Goal: Contribute content: Contribute content

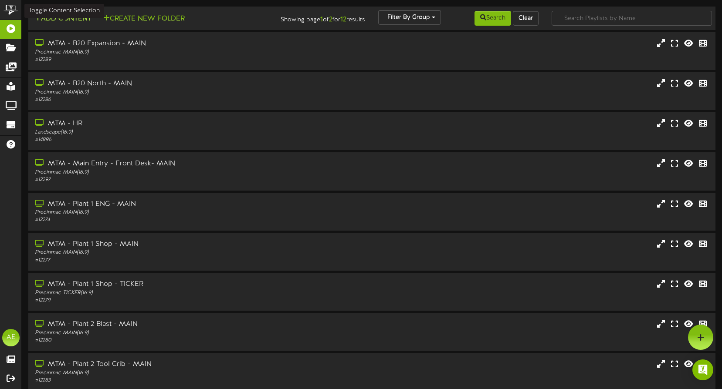
click at [72, 15] on button "Add Content" at bounding box center [63, 19] width 62 height 11
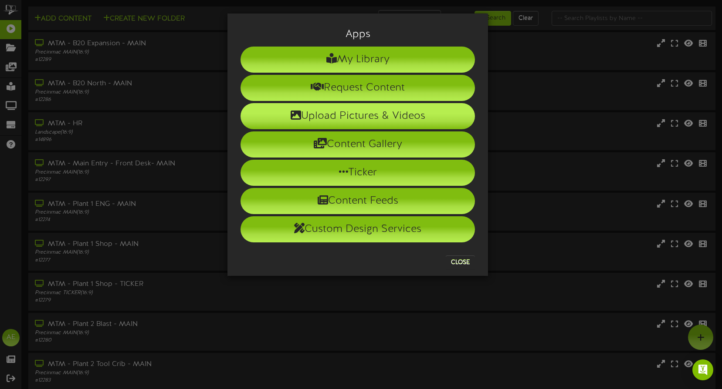
click at [351, 118] on li "Upload Pictures & Videos" at bounding box center [357, 116] width 234 height 26
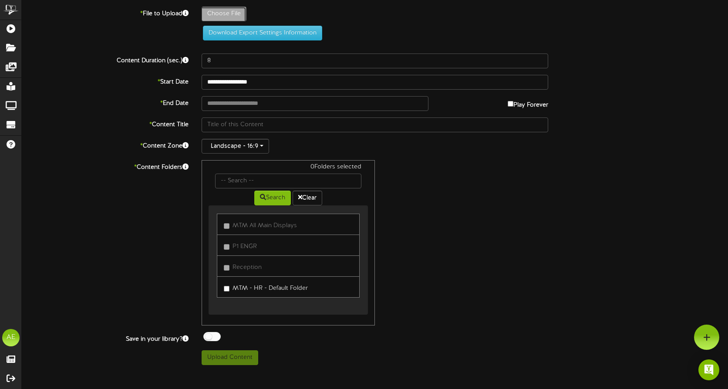
type input "**********"
type input "MikeCastorFather"
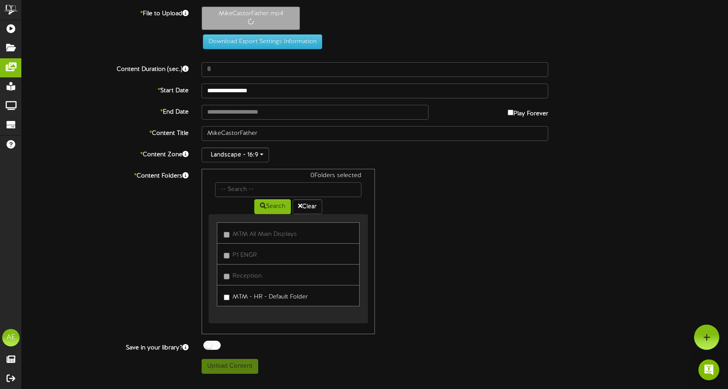
type input "20"
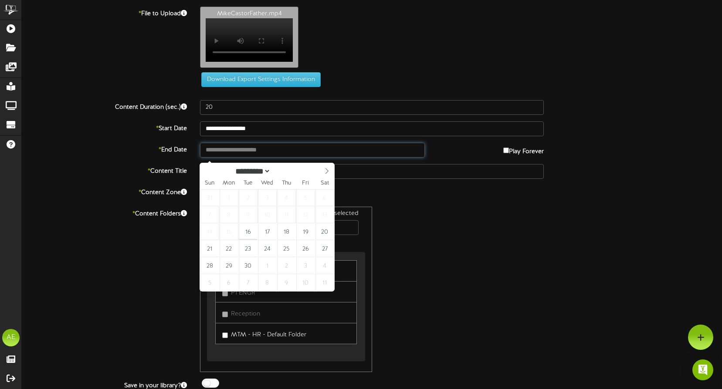
click at [257, 155] on input "text" at bounding box center [312, 150] width 225 height 15
type input "**********"
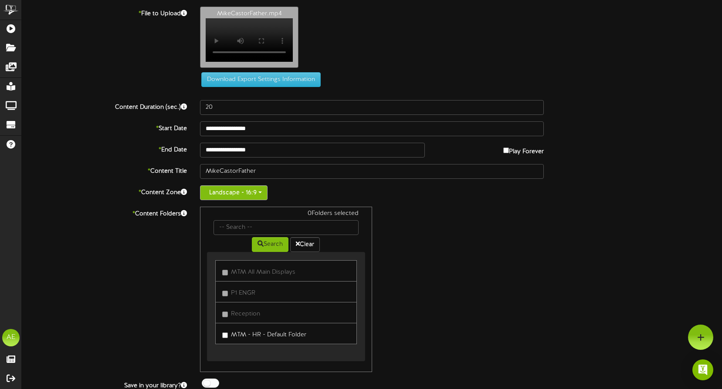
click at [263, 197] on button "Landscape - 16:9" at bounding box center [234, 193] width 68 height 15
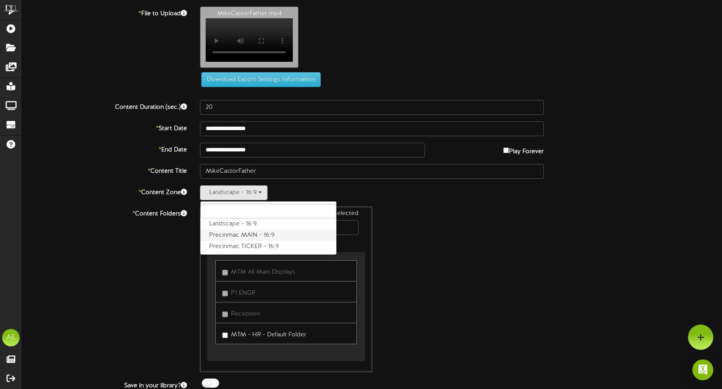
click at [235, 241] on label "Precinmac MAIN - 16:9" at bounding box center [268, 235] width 136 height 11
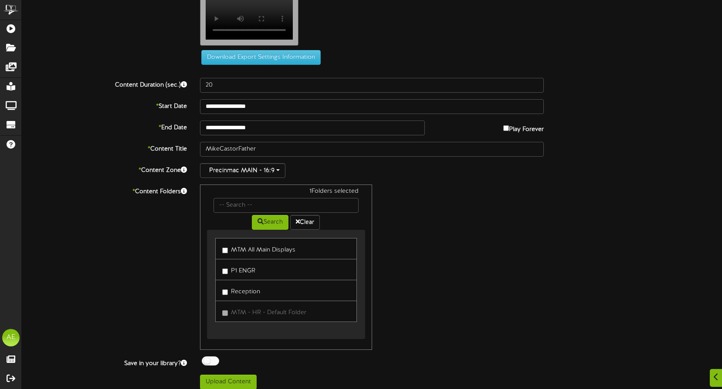
scroll to position [34, 0]
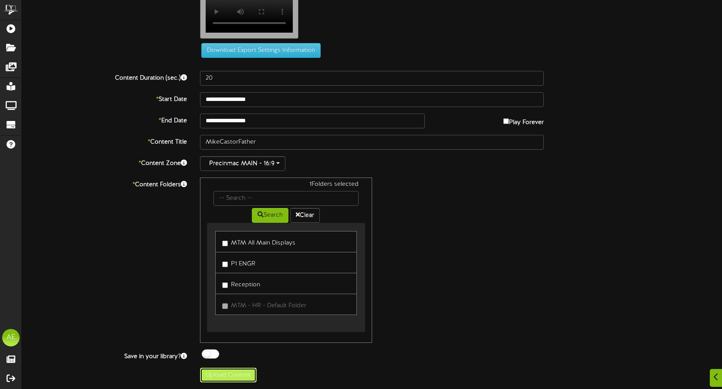
click at [228, 375] on button "Upload Content" at bounding box center [228, 375] width 57 height 15
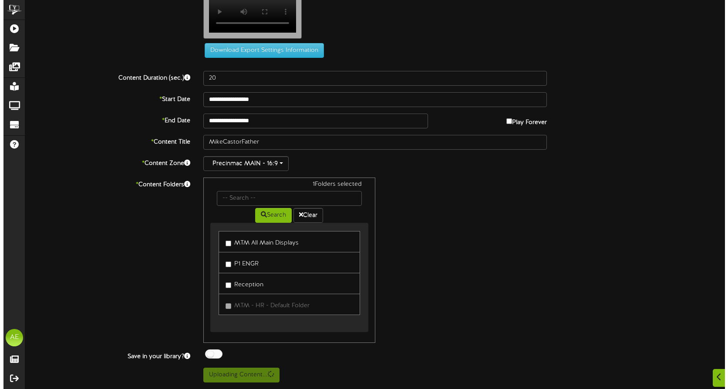
scroll to position [0, 0]
